Goal: Task Accomplishment & Management: Manage account settings

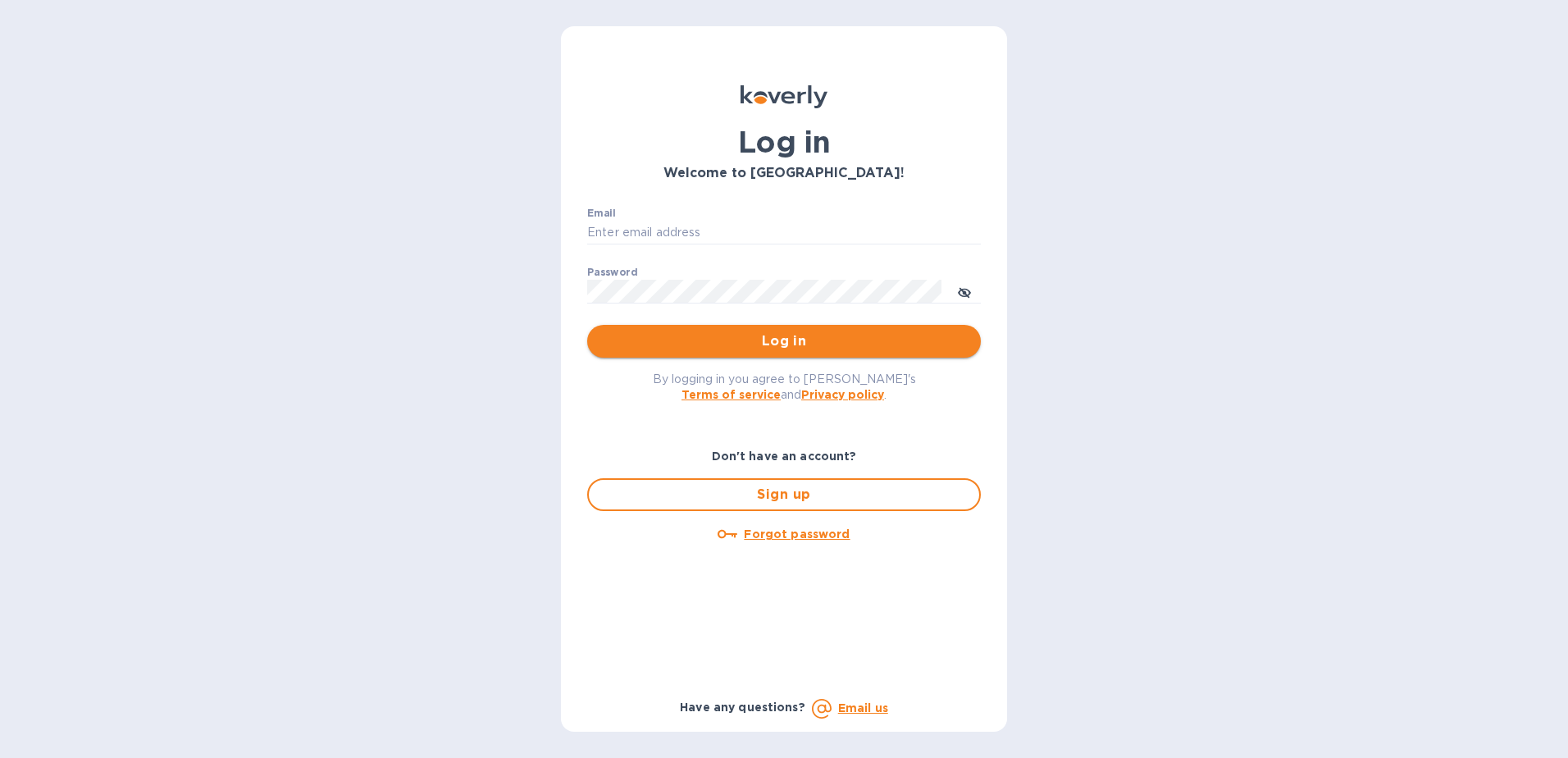
type input "[EMAIL_ADDRESS][DOMAIN_NAME]"
click at [781, 336] on span "Log in" at bounding box center [784, 341] width 368 height 20
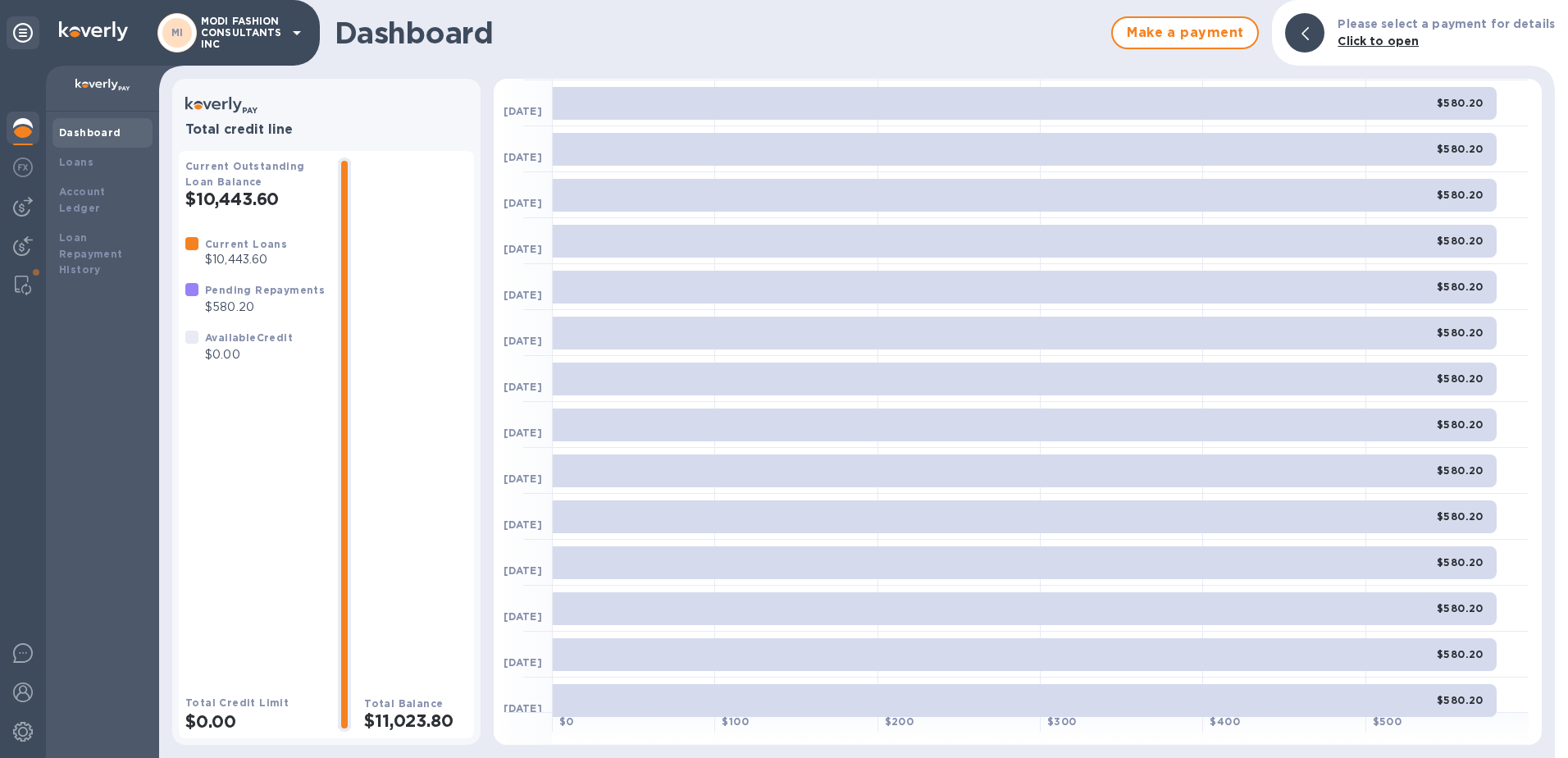
scroll to position [285, 0]
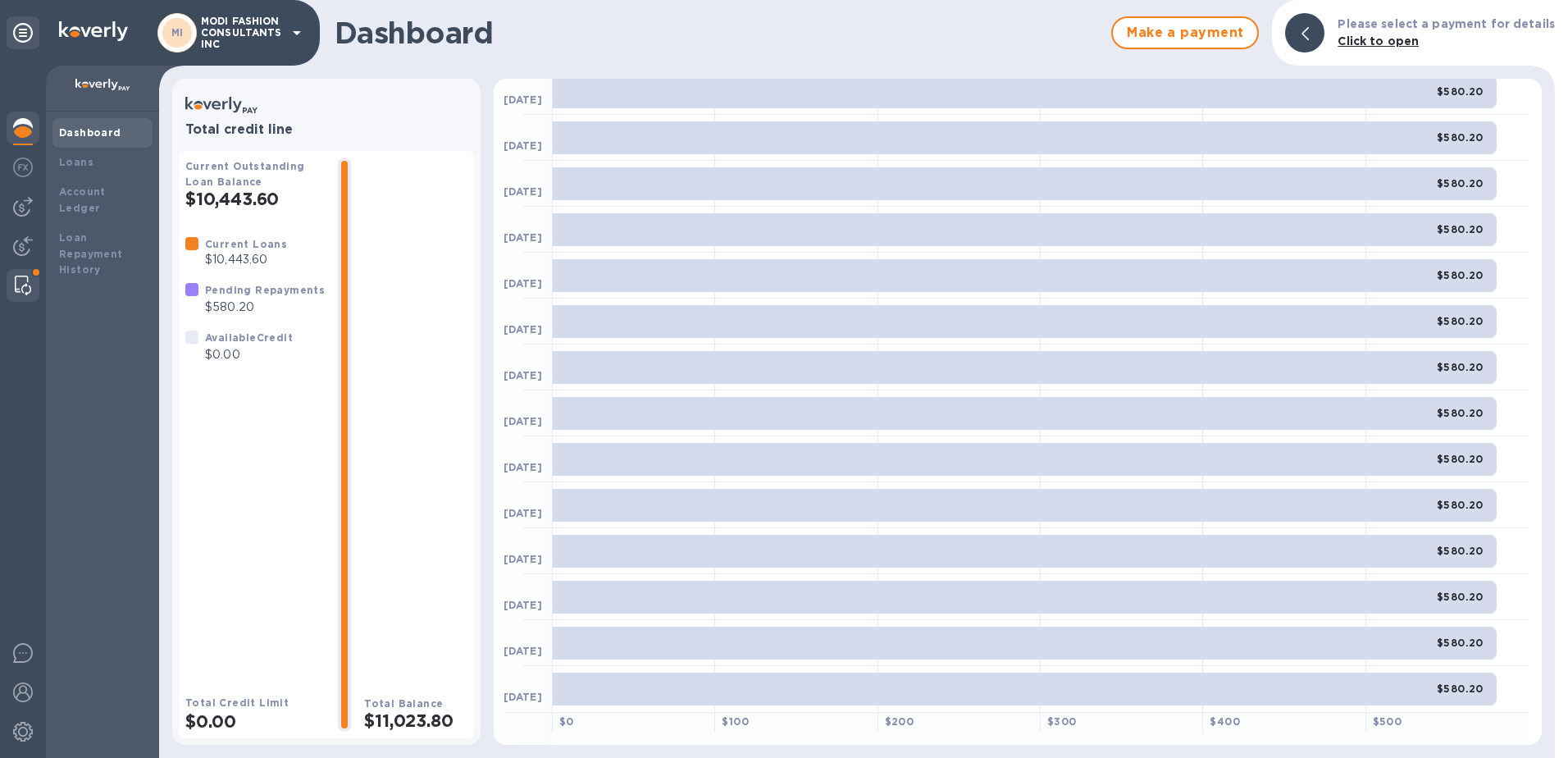
click at [20, 281] on img at bounding box center [23, 285] width 17 height 20
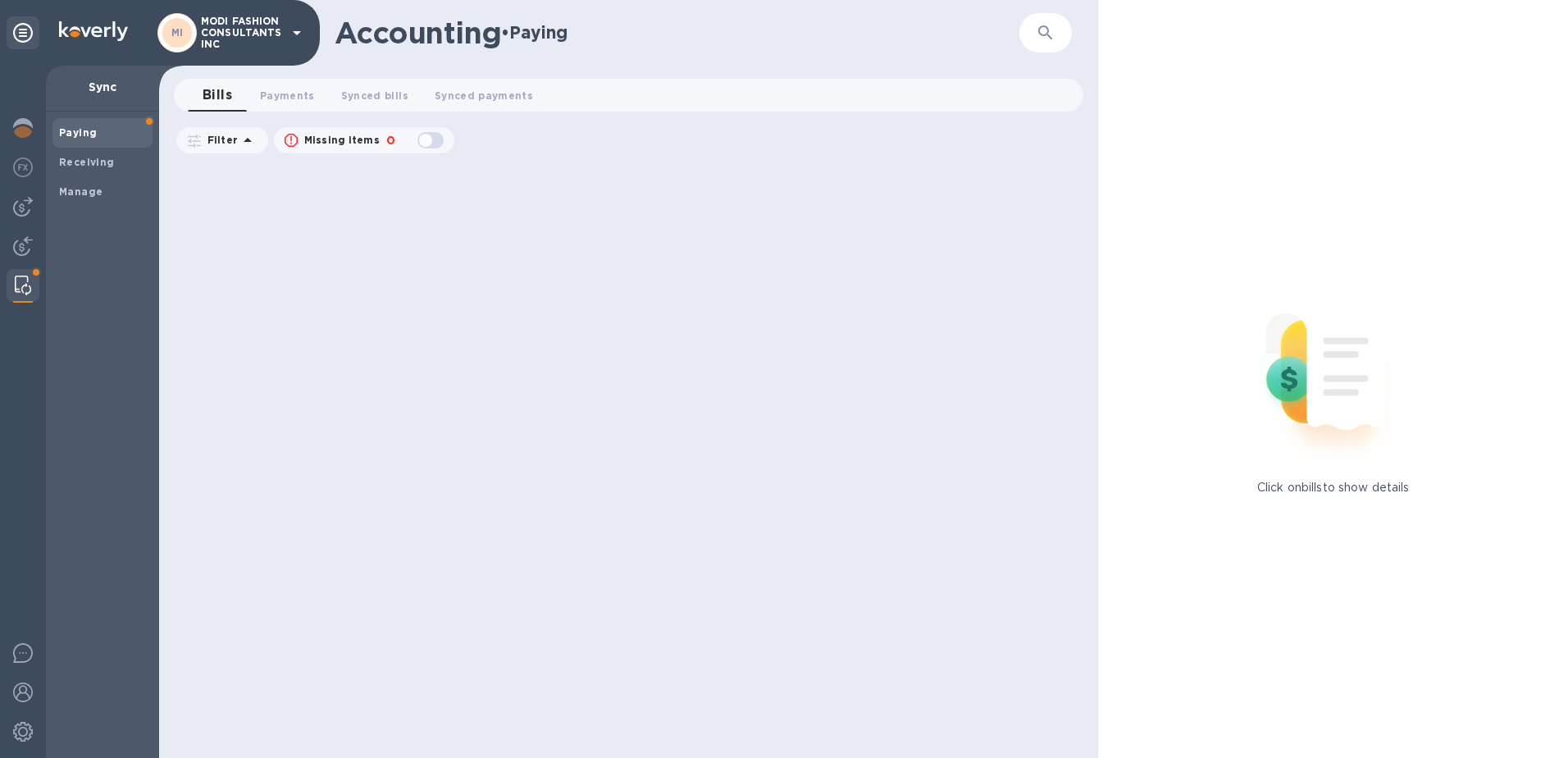
click at [424, 139] on div "button" at bounding box center [430, 140] width 33 height 23
click at [435, 139] on div "button" at bounding box center [430, 140] width 33 height 23
checkbox input "false"
click at [79, 128] on b "Paying" at bounding box center [78, 132] width 38 height 13
click at [19, 126] on img at bounding box center [23, 128] width 20 height 20
